Goal: Find specific fact: Find specific fact

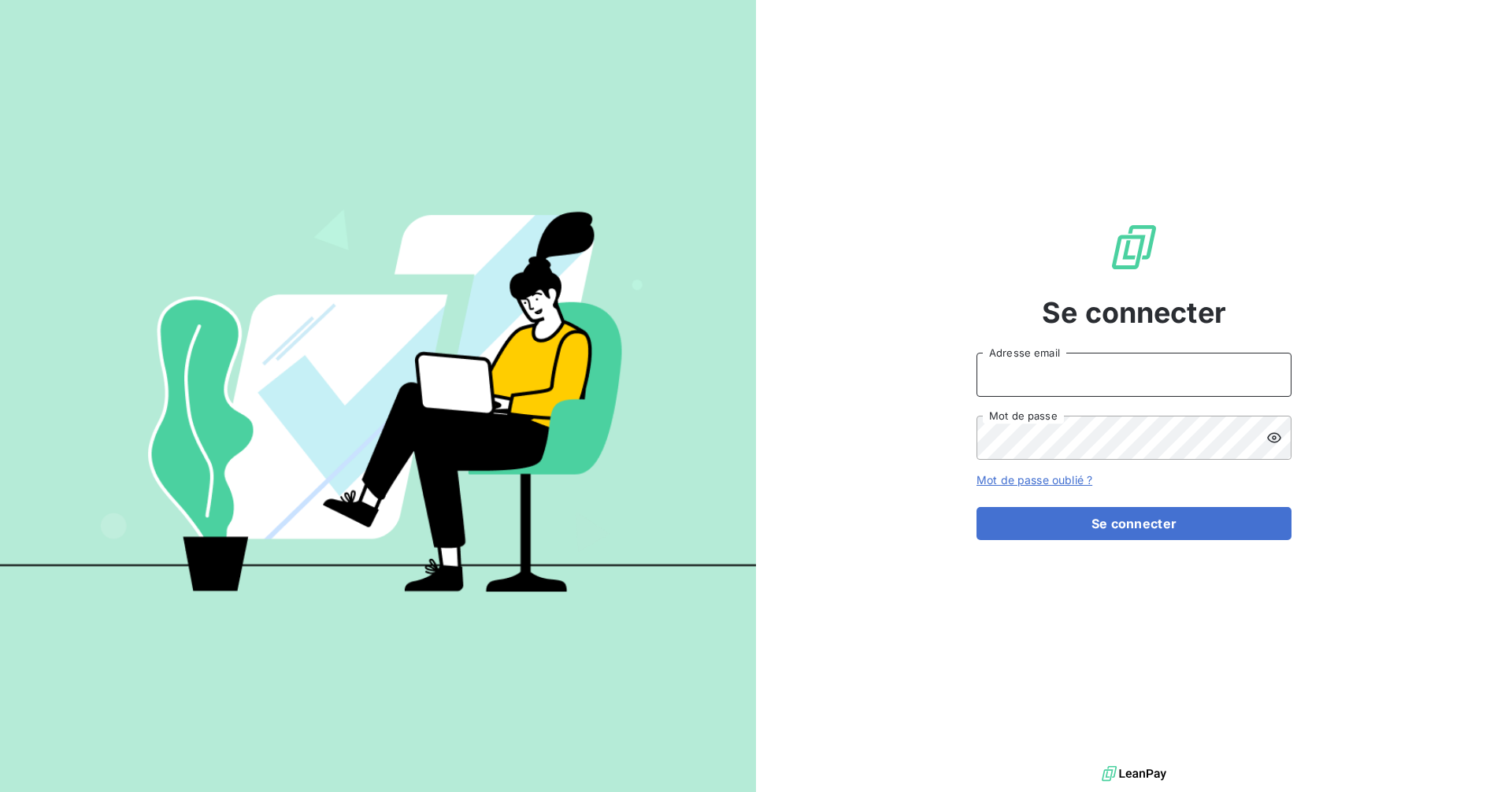
click at [1091, 368] on input "Adresse email" at bounding box center [1134, 375] width 315 height 45
type input "[EMAIL_ADDRESS][DOMAIN_NAME]"
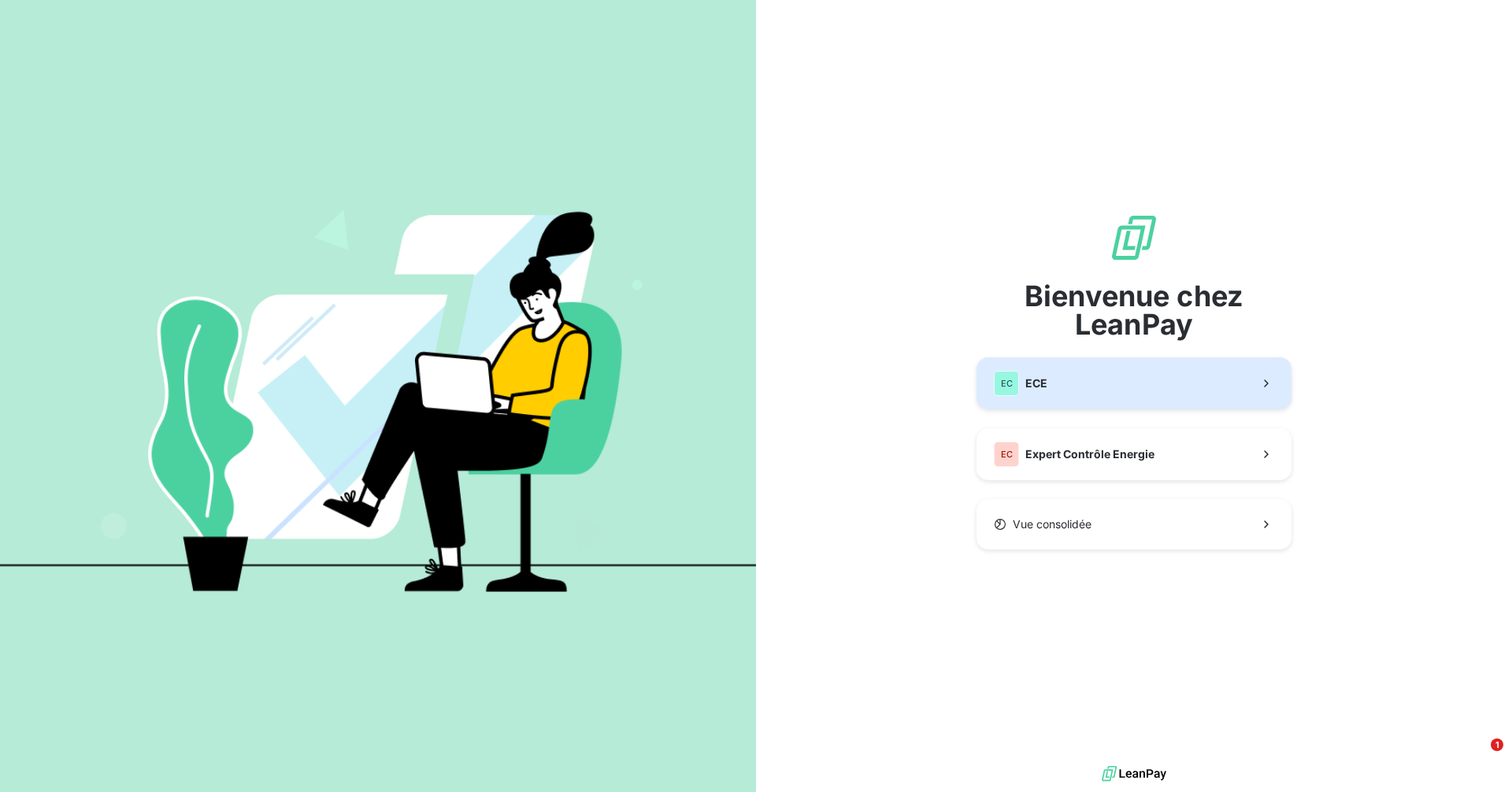
click at [1117, 392] on button "EC ECE" at bounding box center [1134, 383] width 315 height 52
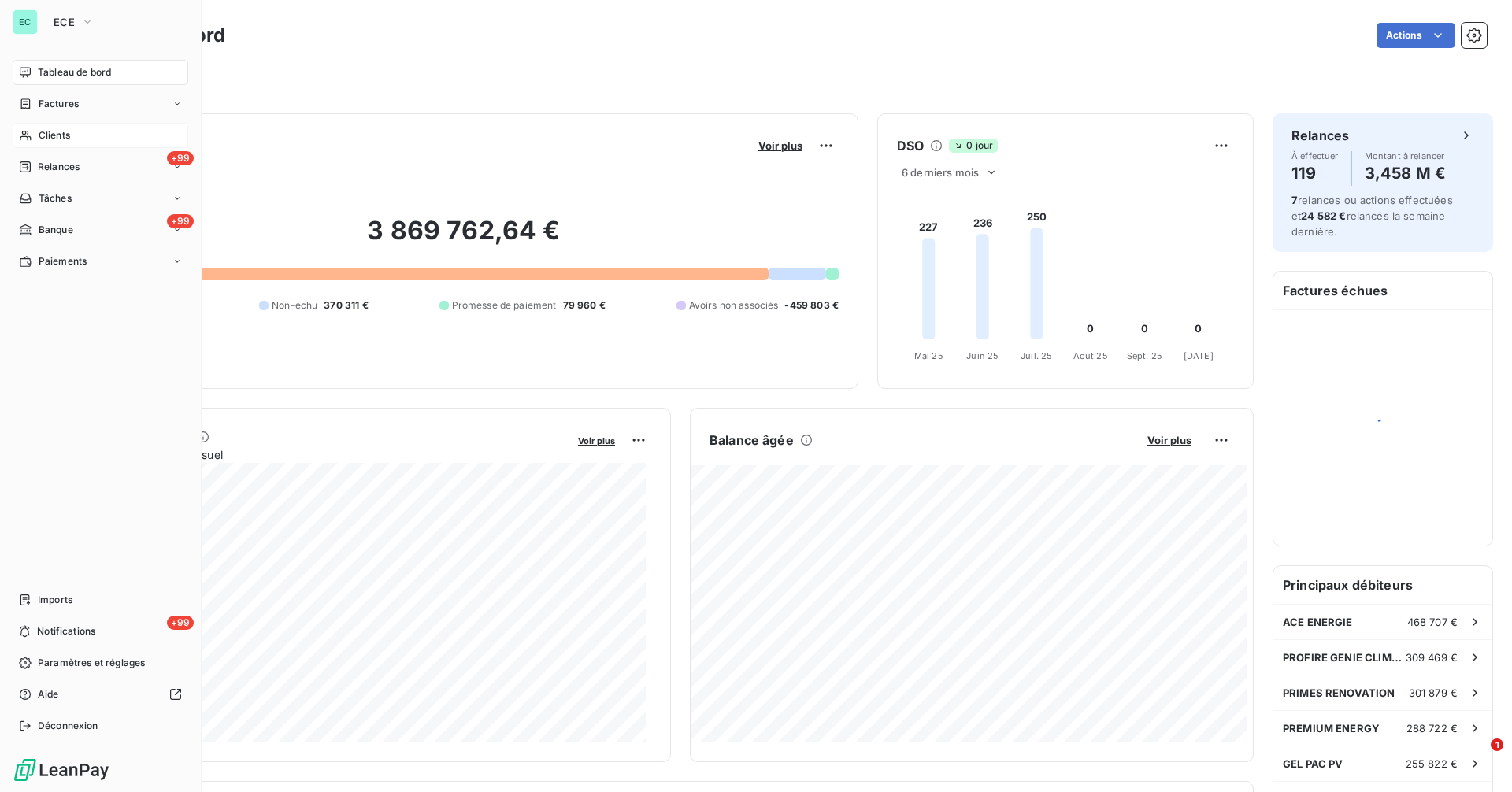
click at [57, 135] on span "Clients" at bounding box center [53, 135] width 31 height 14
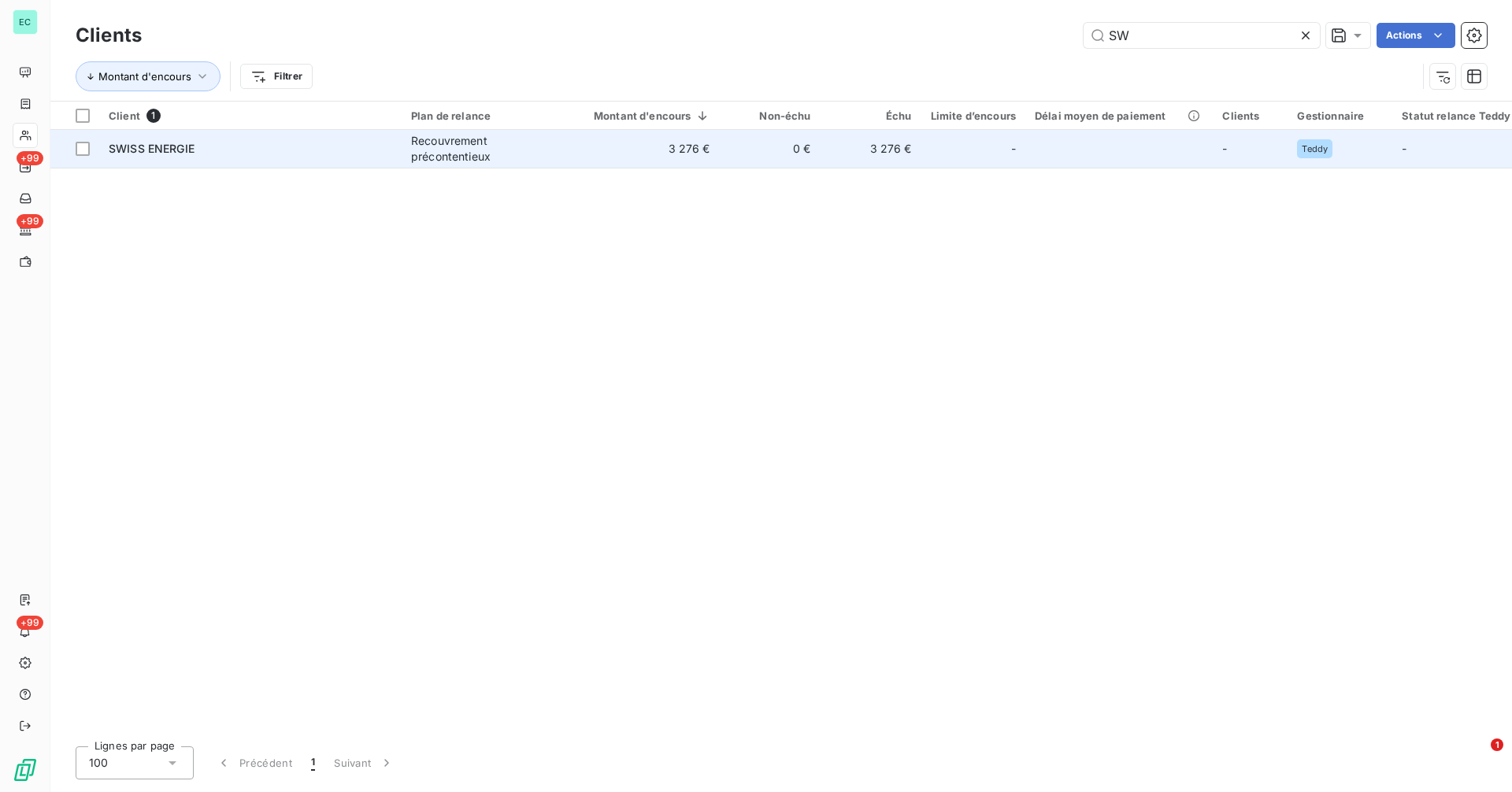
type input "SW"
click at [486, 141] on div "Recouvrement précontentieux" at bounding box center [483, 148] width 145 height 31
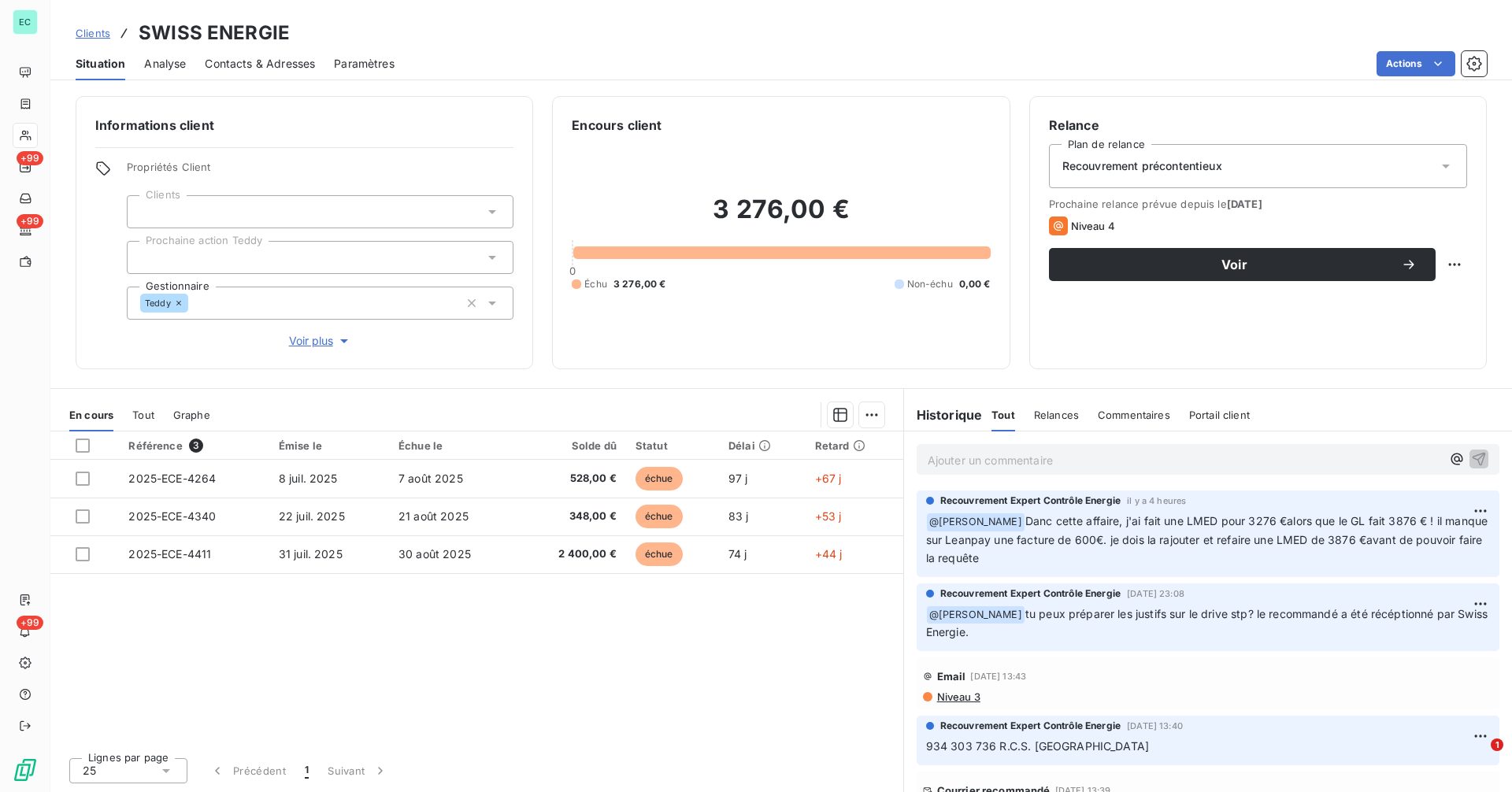
click at [963, 747] on span "934 303 736 R.C.S. [GEOGRAPHIC_DATA]" at bounding box center [1038, 746] width 223 height 13
click at [975, 749] on span "934 303 736 R.C.S. [GEOGRAPHIC_DATA]" at bounding box center [1038, 746] width 223 height 13
click at [988, 750] on span "934 303 736 R.C.S. [GEOGRAPHIC_DATA]" at bounding box center [1038, 746] width 223 height 13
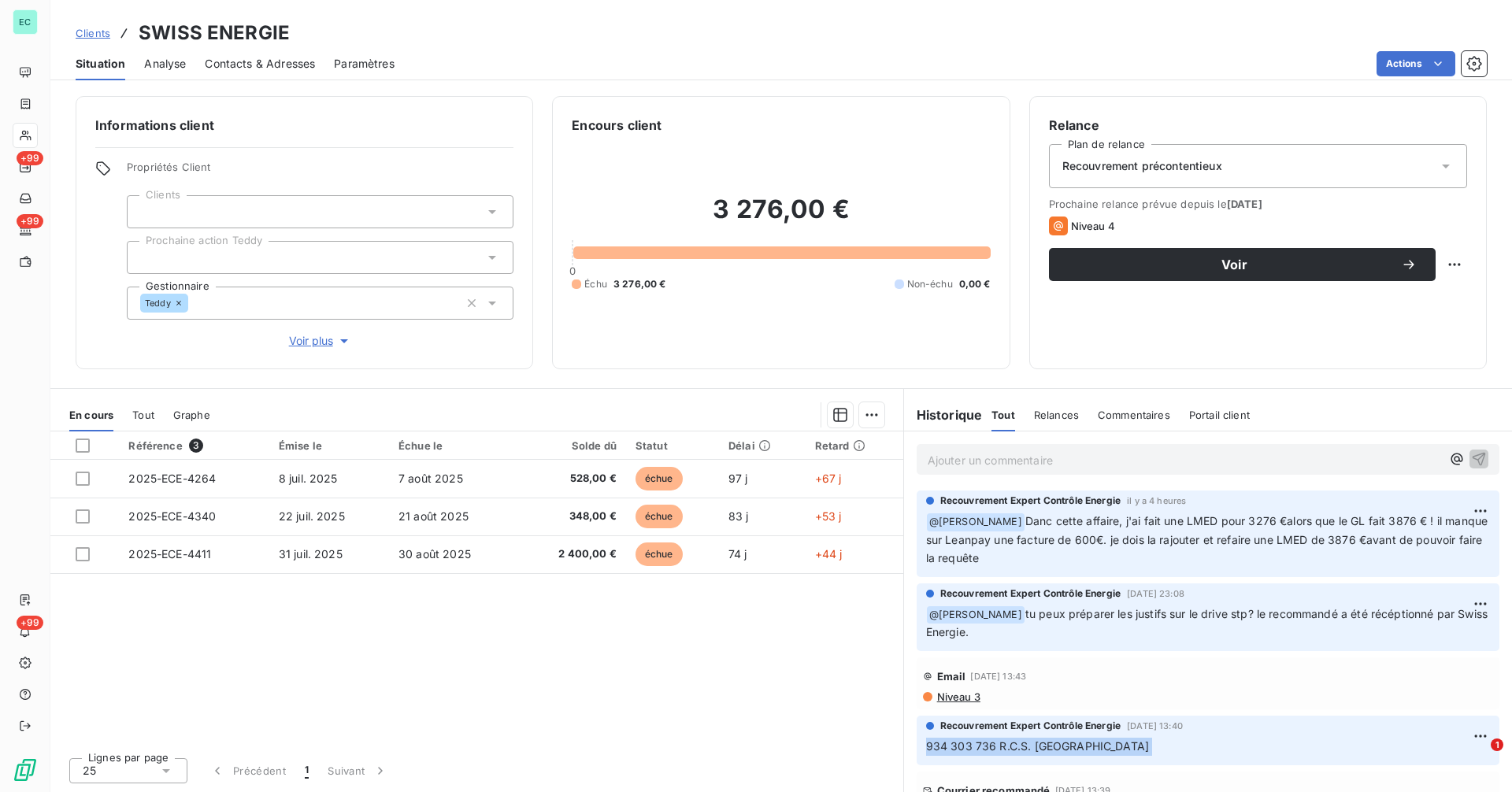
click at [997, 749] on span "934 303 736 R.C.S. [GEOGRAPHIC_DATA]" at bounding box center [1038, 746] width 223 height 13
click at [993, 746] on span "934 303 736 R.C.S. [GEOGRAPHIC_DATA]" at bounding box center [1038, 746] width 223 height 13
click at [927, 750] on span "934 303 736 R.C.S. [GEOGRAPHIC_DATA]" at bounding box center [1038, 746] width 223 height 13
copy span "934 303 736"
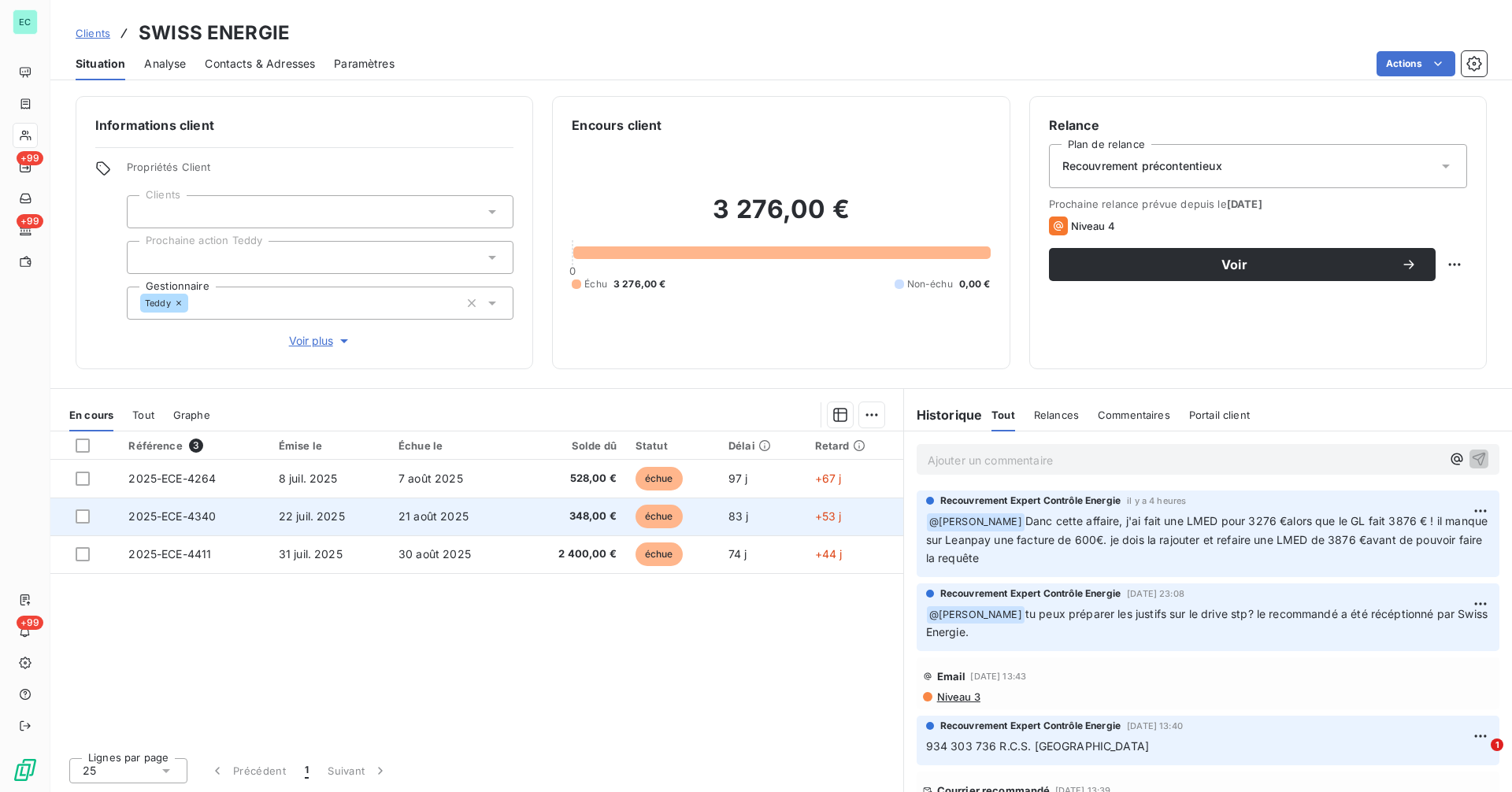
click at [543, 519] on span "348,00 €" at bounding box center [571, 517] width 90 height 16
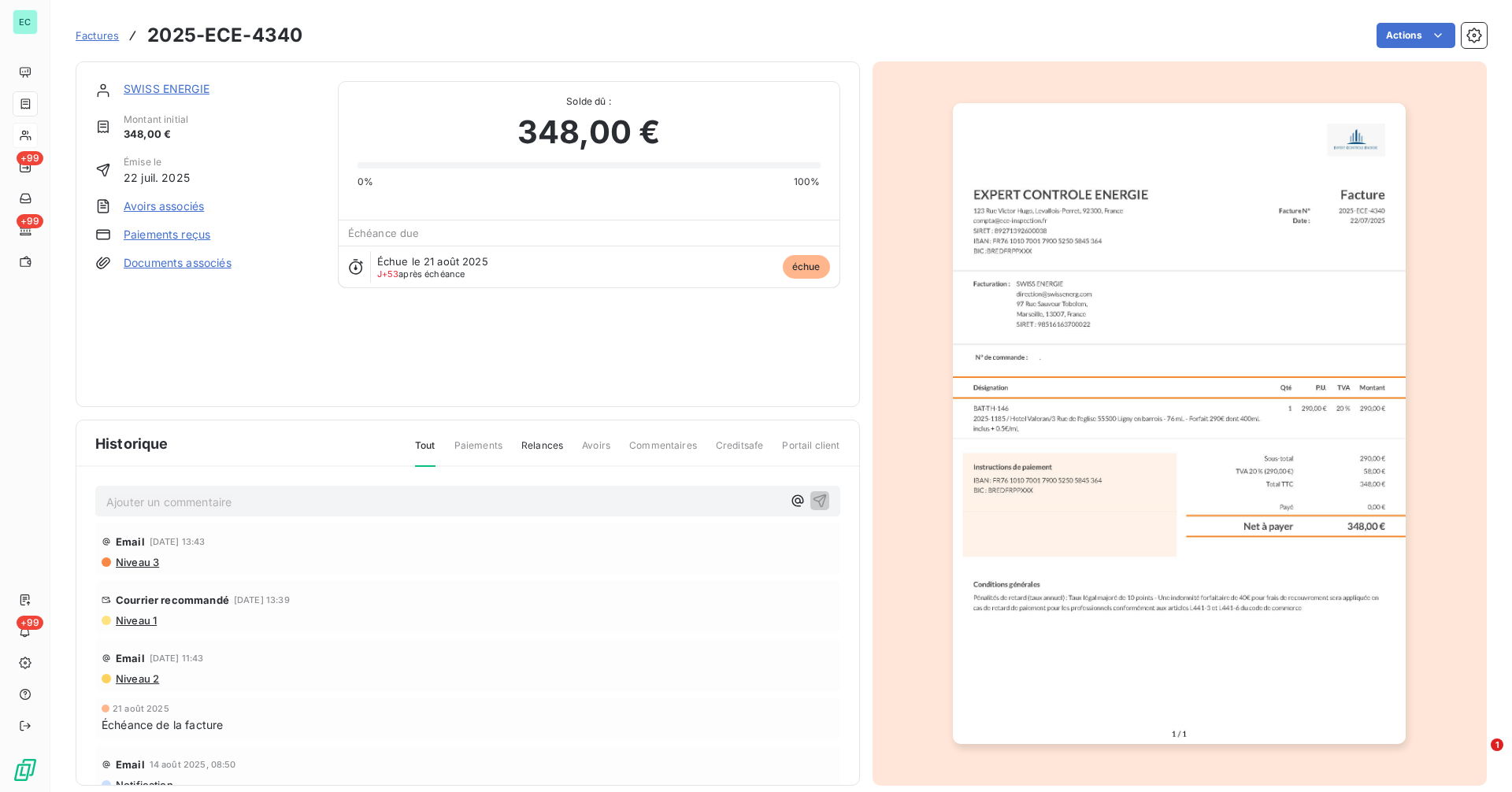
click at [1248, 274] on img "button" at bounding box center [1180, 424] width 453 height 641
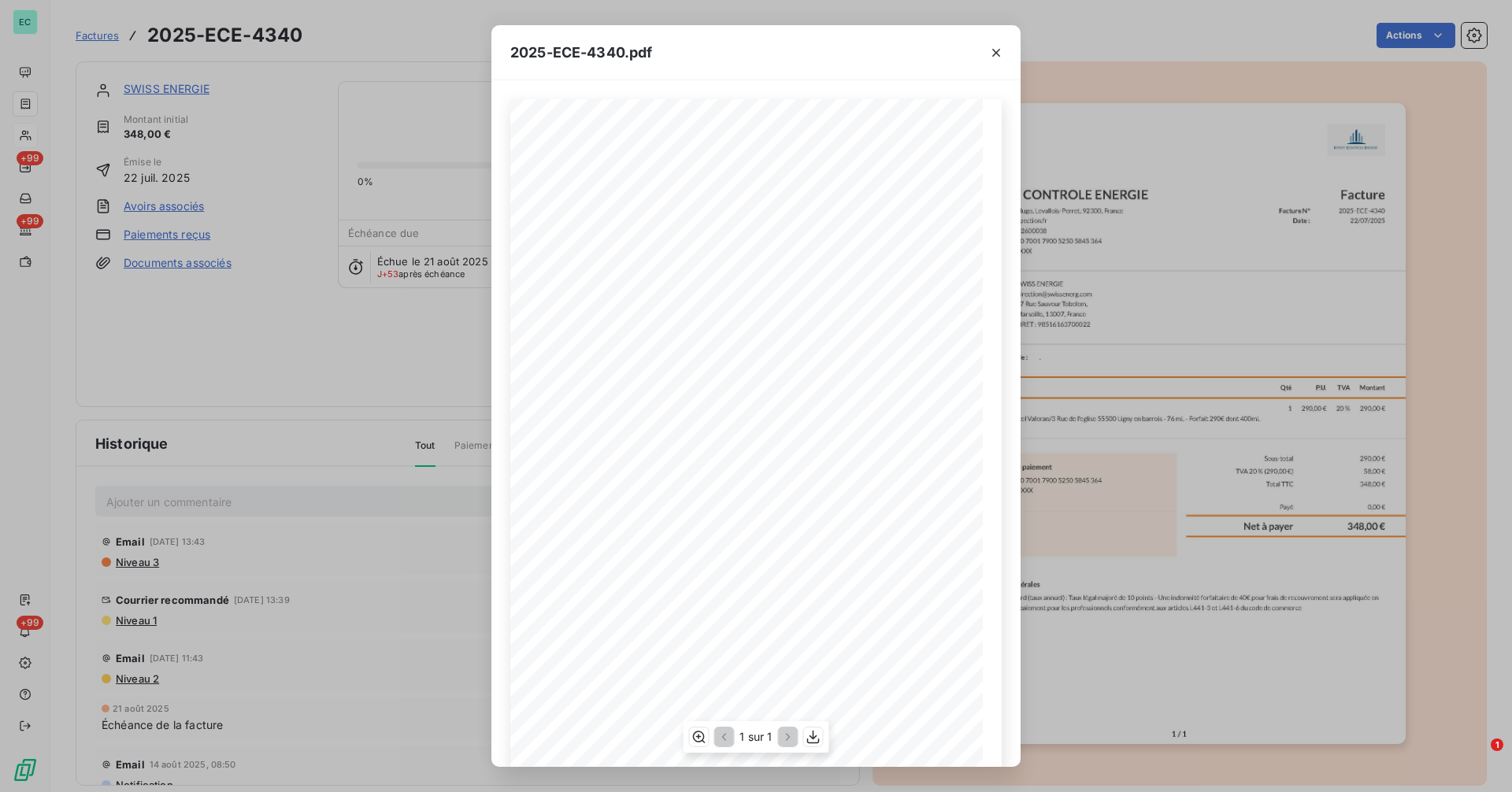
click at [627, 326] on span "SIRET : 98516163700022" at bounding box center [623, 330] width 73 height 7
copy span "98516163700022"
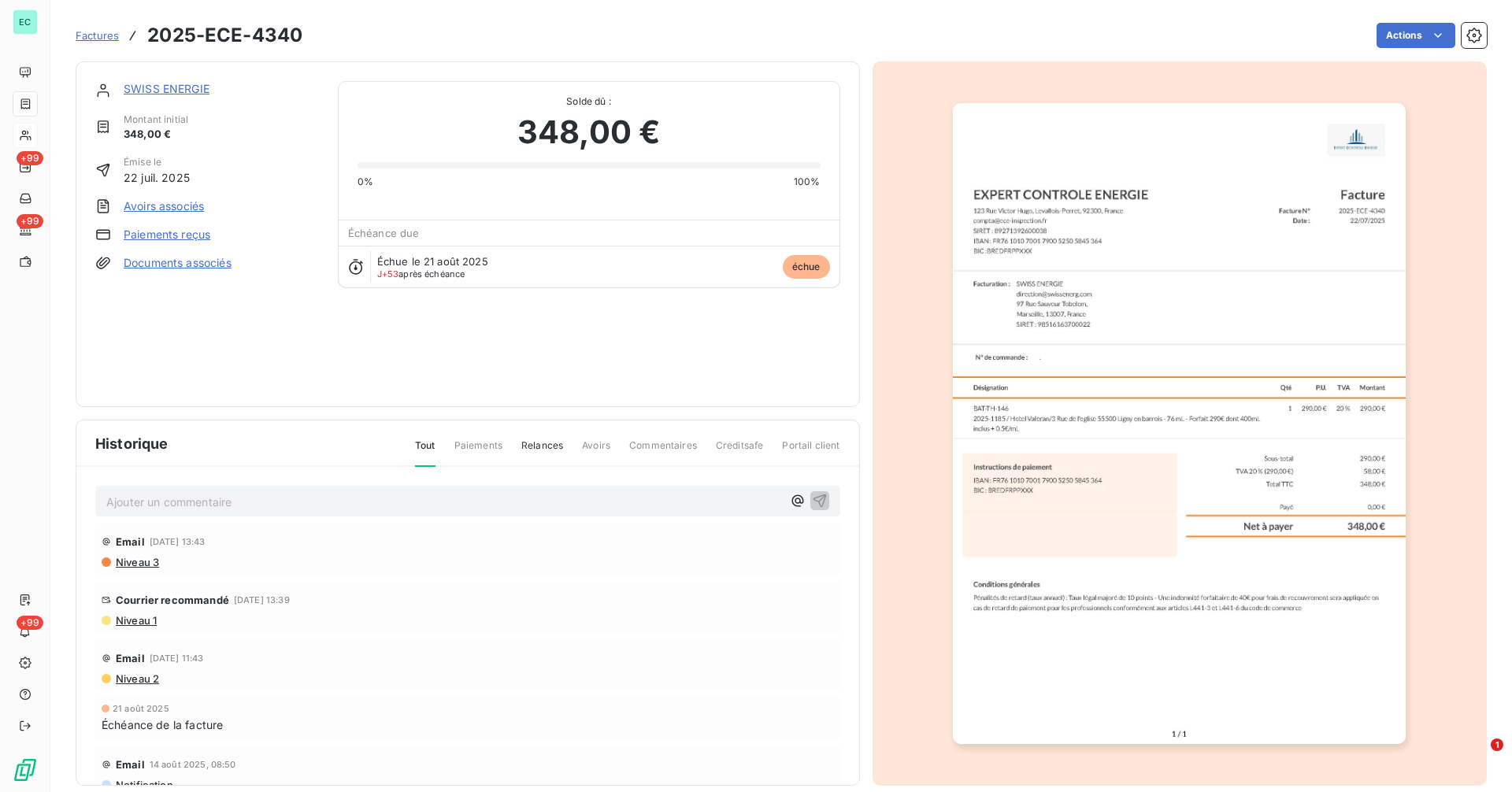
click at [184, 89] on link "SWISS ENERGIE" at bounding box center [167, 88] width 86 height 13
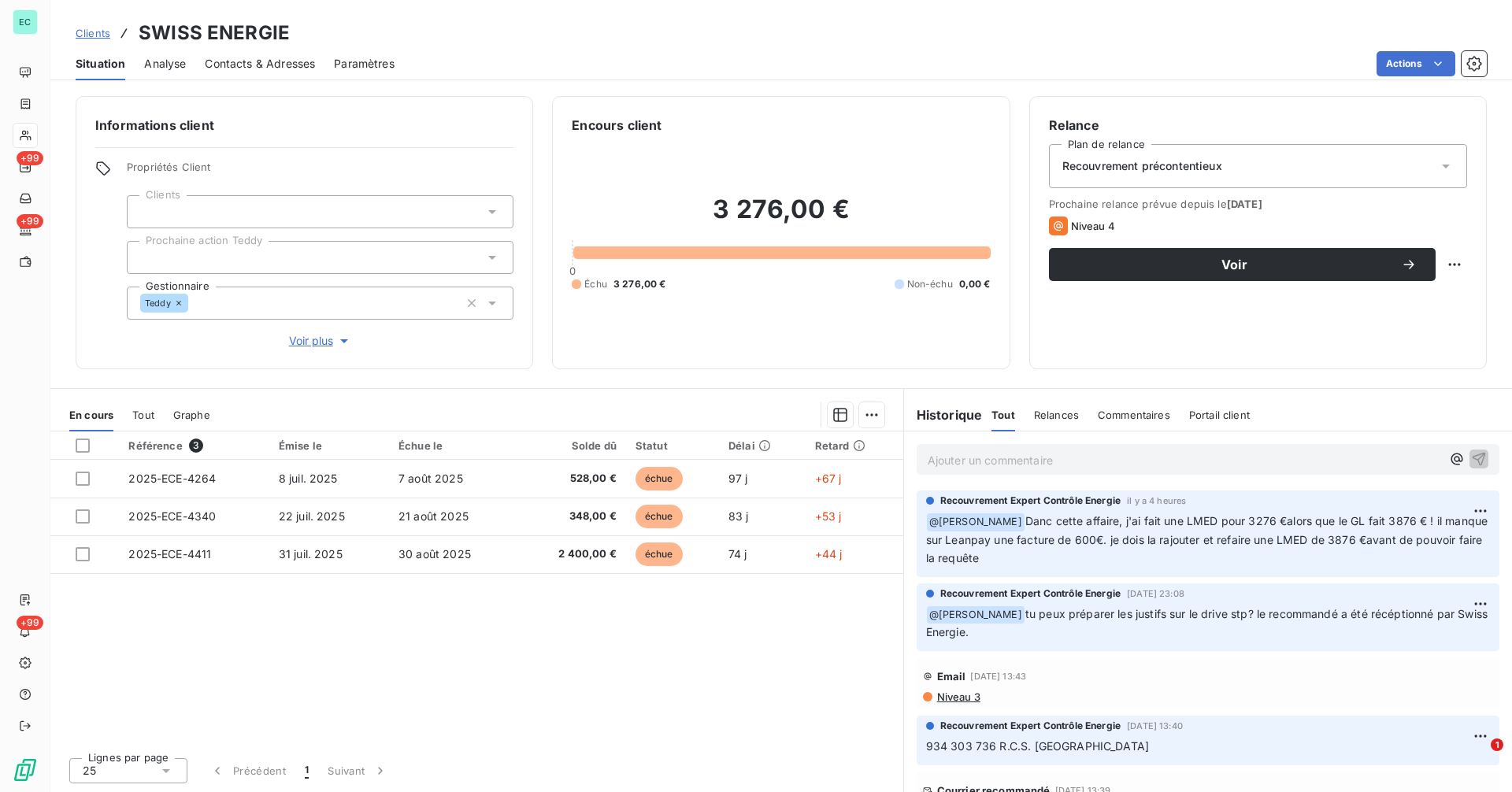
click at [274, 68] on span "Contacts & Adresses" at bounding box center [260, 64] width 110 height 16
